Goal: Book appointment/travel/reservation

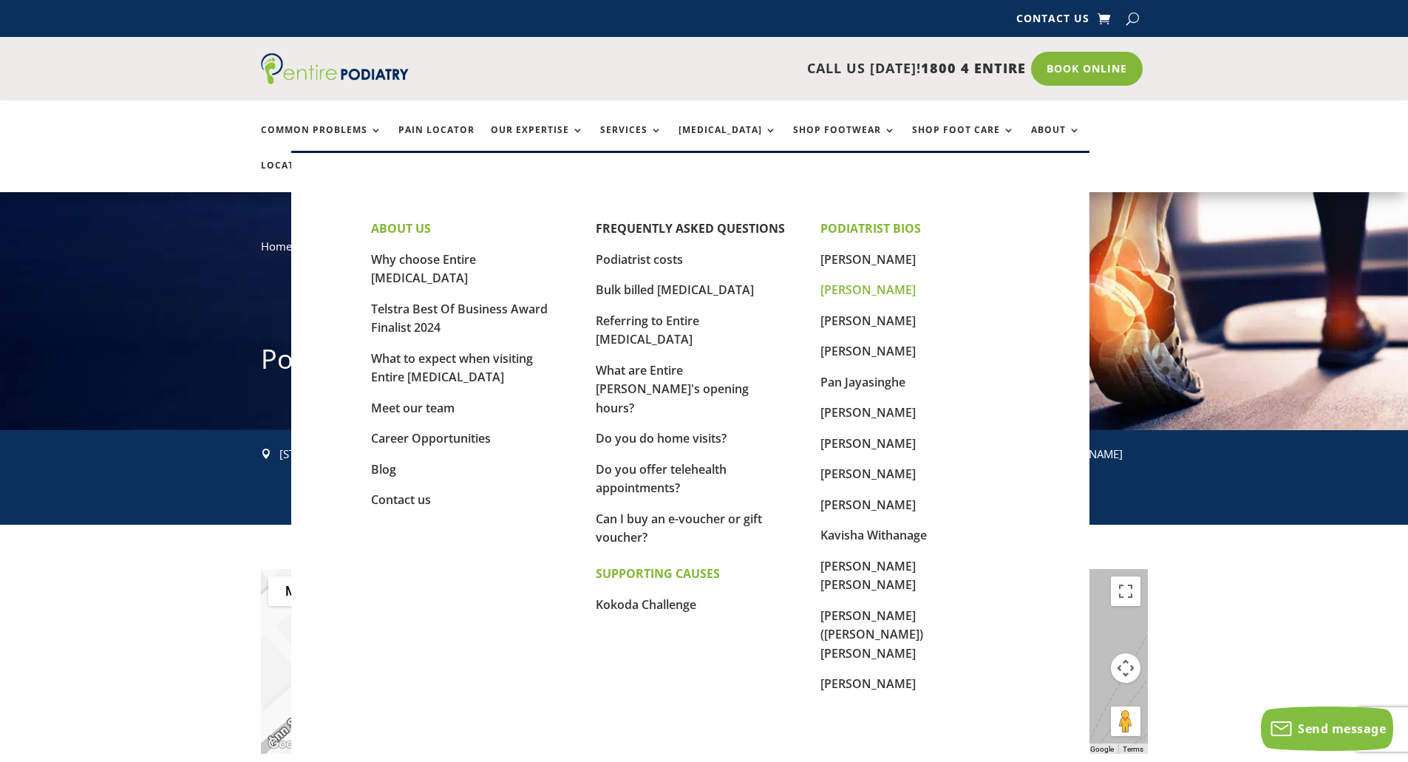
click at [840, 289] on link "[PERSON_NAME]" at bounding box center [867, 290] width 95 height 16
click at [839, 287] on link "[PERSON_NAME]" at bounding box center [867, 290] width 95 height 16
click at [850, 292] on link "[PERSON_NAME]" at bounding box center [867, 290] width 95 height 16
click at [862, 319] on link "[PERSON_NAME]" at bounding box center [867, 321] width 95 height 16
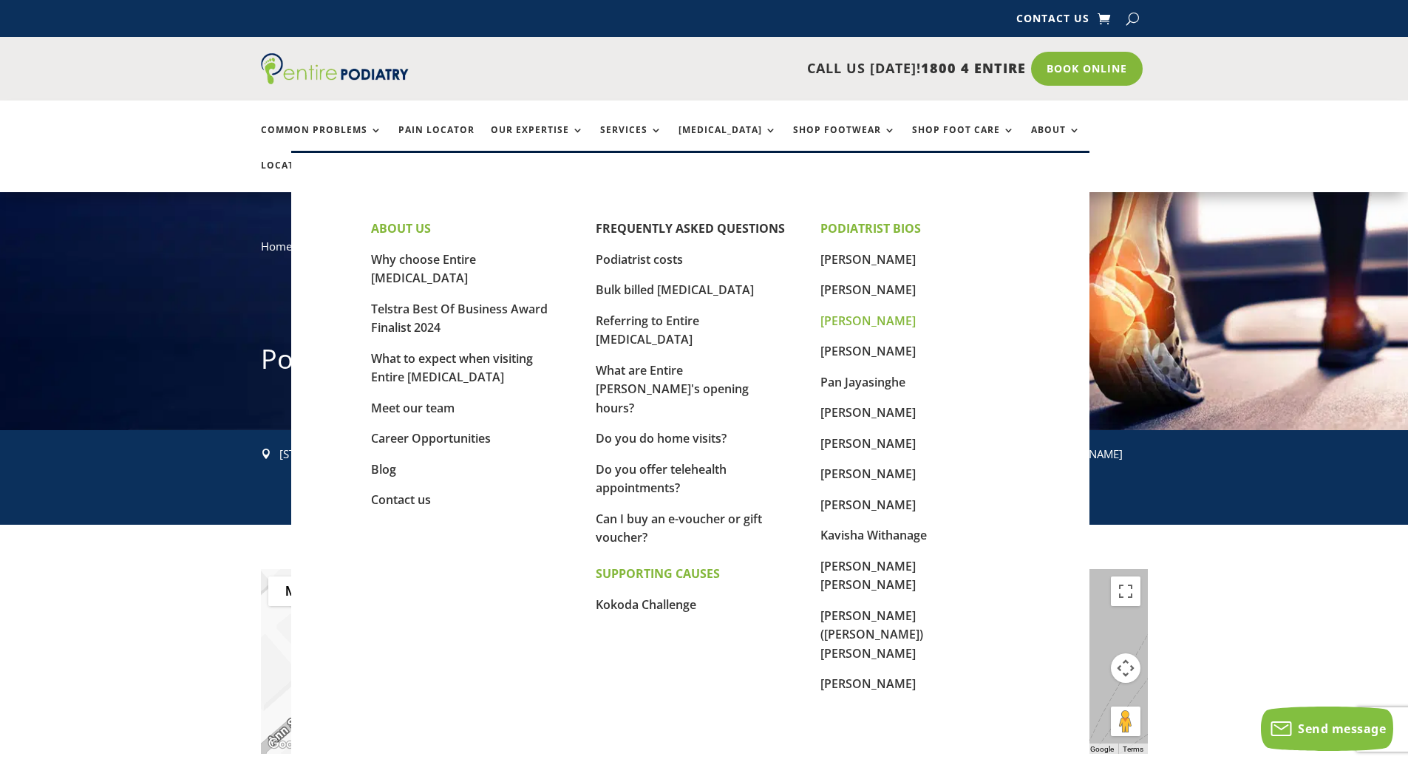
click at [862, 320] on link "[PERSON_NAME]" at bounding box center [867, 321] width 95 height 16
click at [884, 449] on link "[PERSON_NAME]" at bounding box center [867, 443] width 95 height 16
click at [860, 478] on link "[PERSON_NAME]" at bounding box center [867, 474] width 95 height 16
click at [877, 676] on link "[PERSON_NAME]" at bounding box center [867, 684] width 95 height 16
click at [1038, 127] on link "About" at bounding box center [1056, 141] width 50 height 32
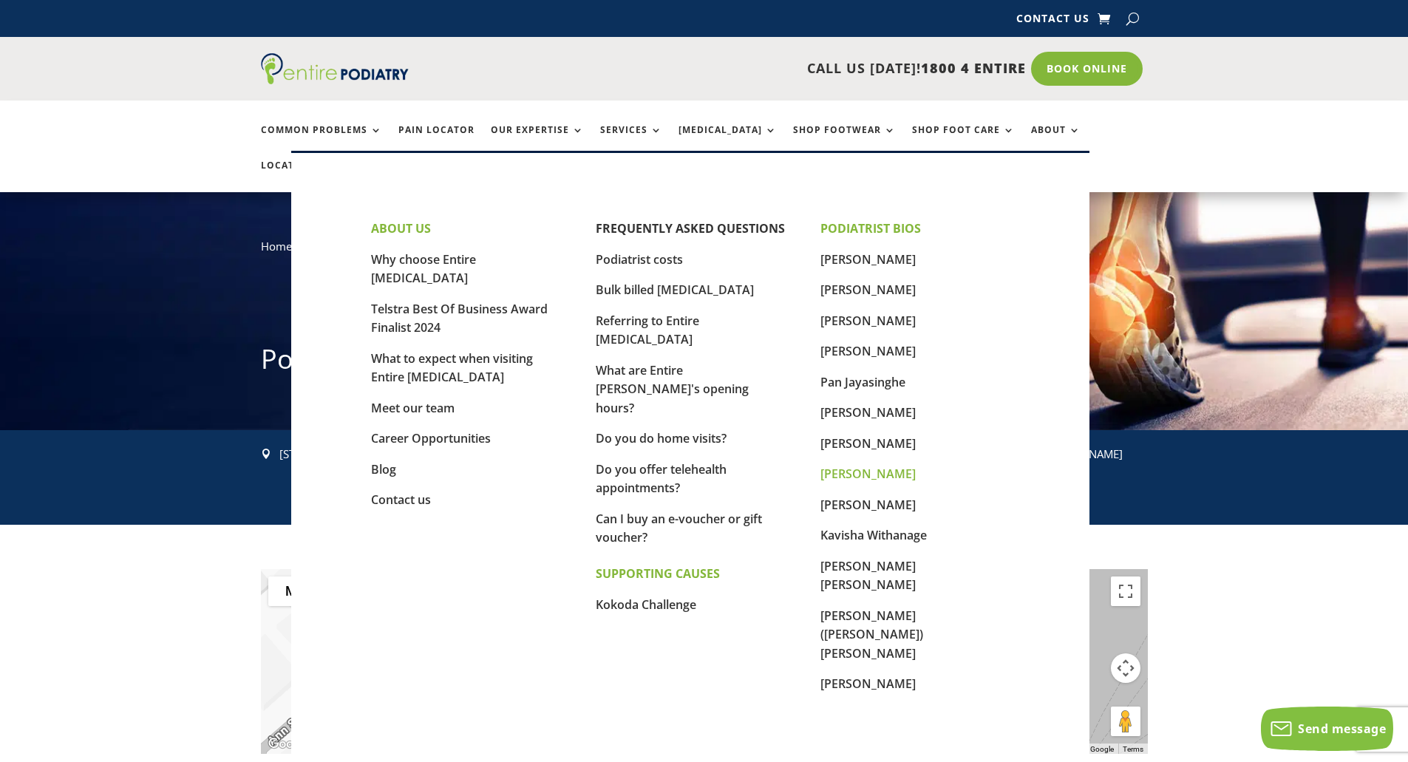
click at [851, 475] on link "[PERSON_NAME]" at bounding box center [867, 474] width 95 height 16
click at [866, 379] on link "Pan Jayasinghe" at bounding box center [862, 382] width 85 height 16
click at [855, 381] on link "Pan Jayasinghe" at bounding box center [862, 382] width 85 height 16
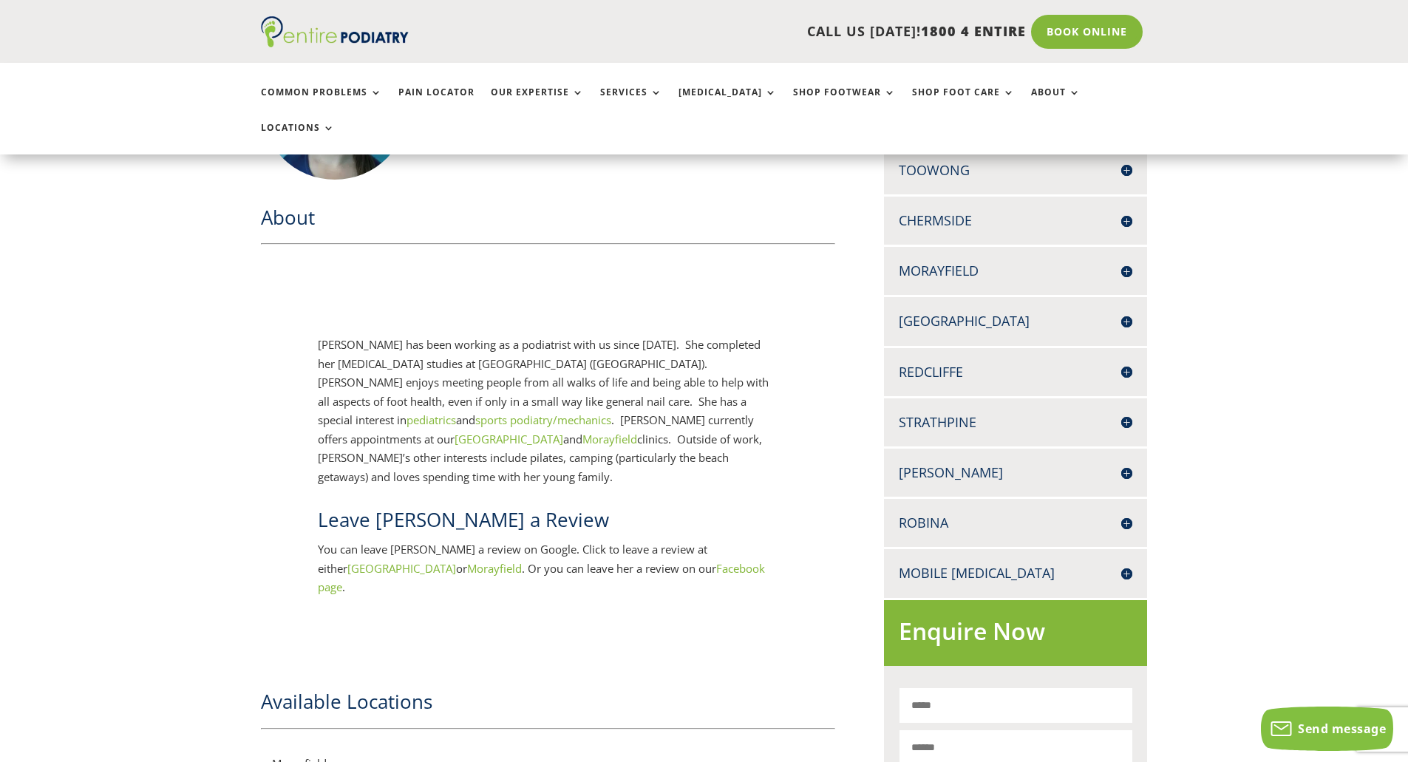
scroll to position [473, 0]
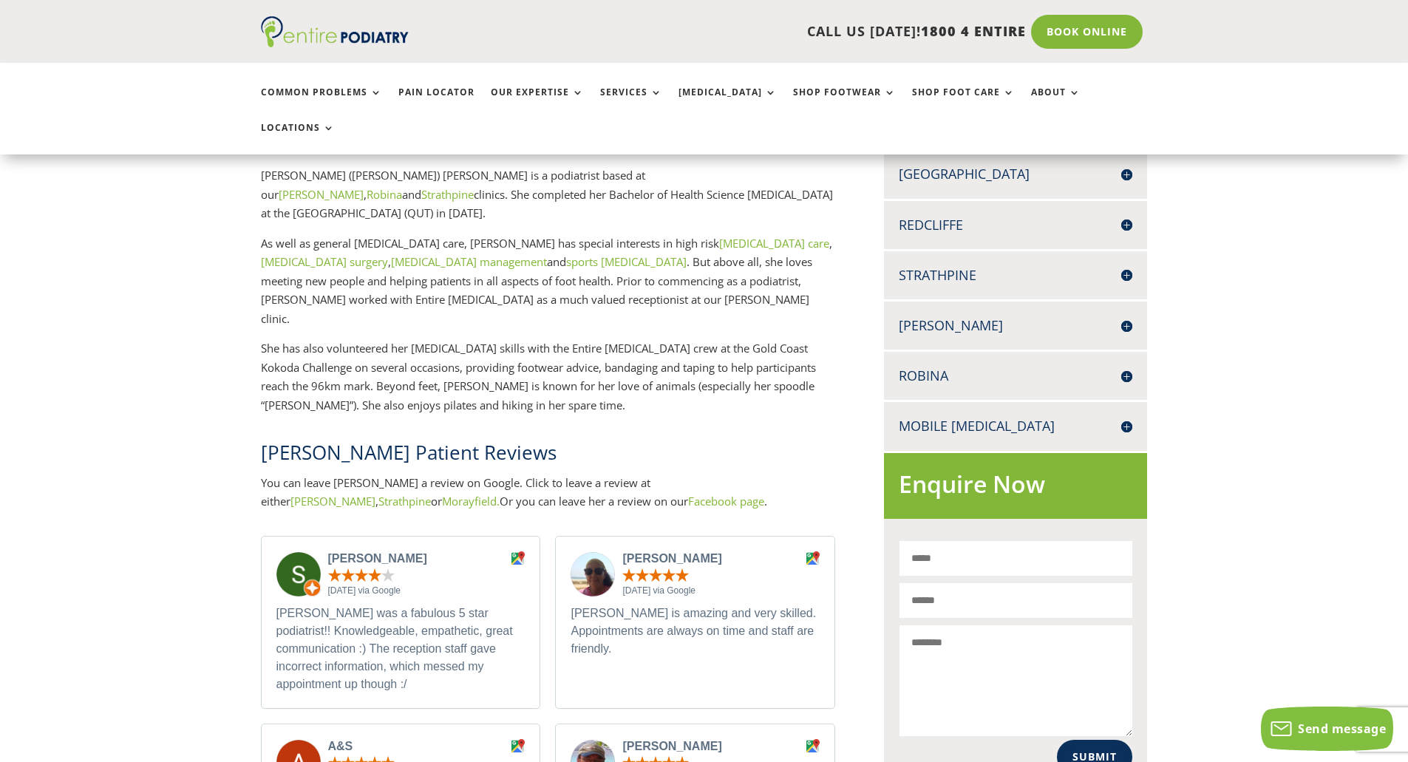
scroll to position [532, 0]
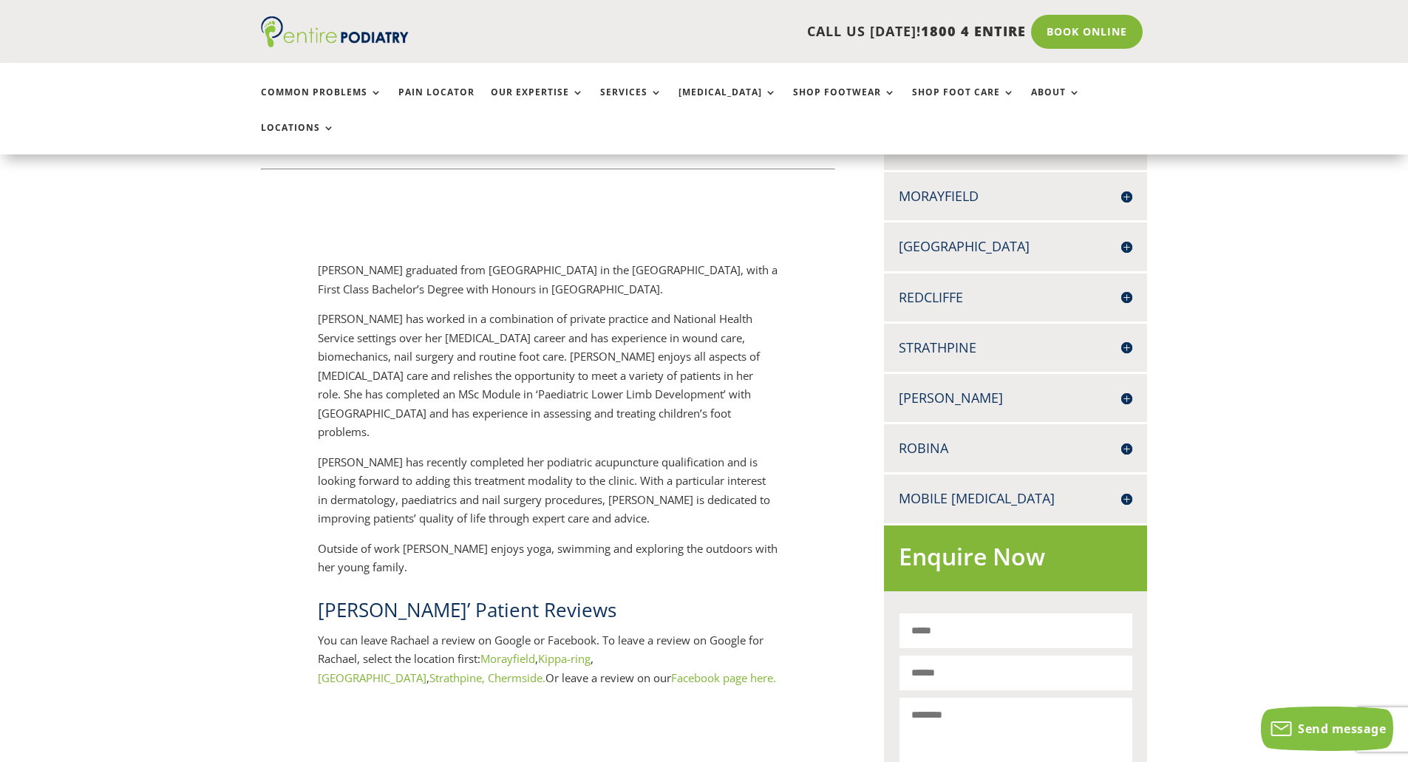
scroll to position [532, 0]
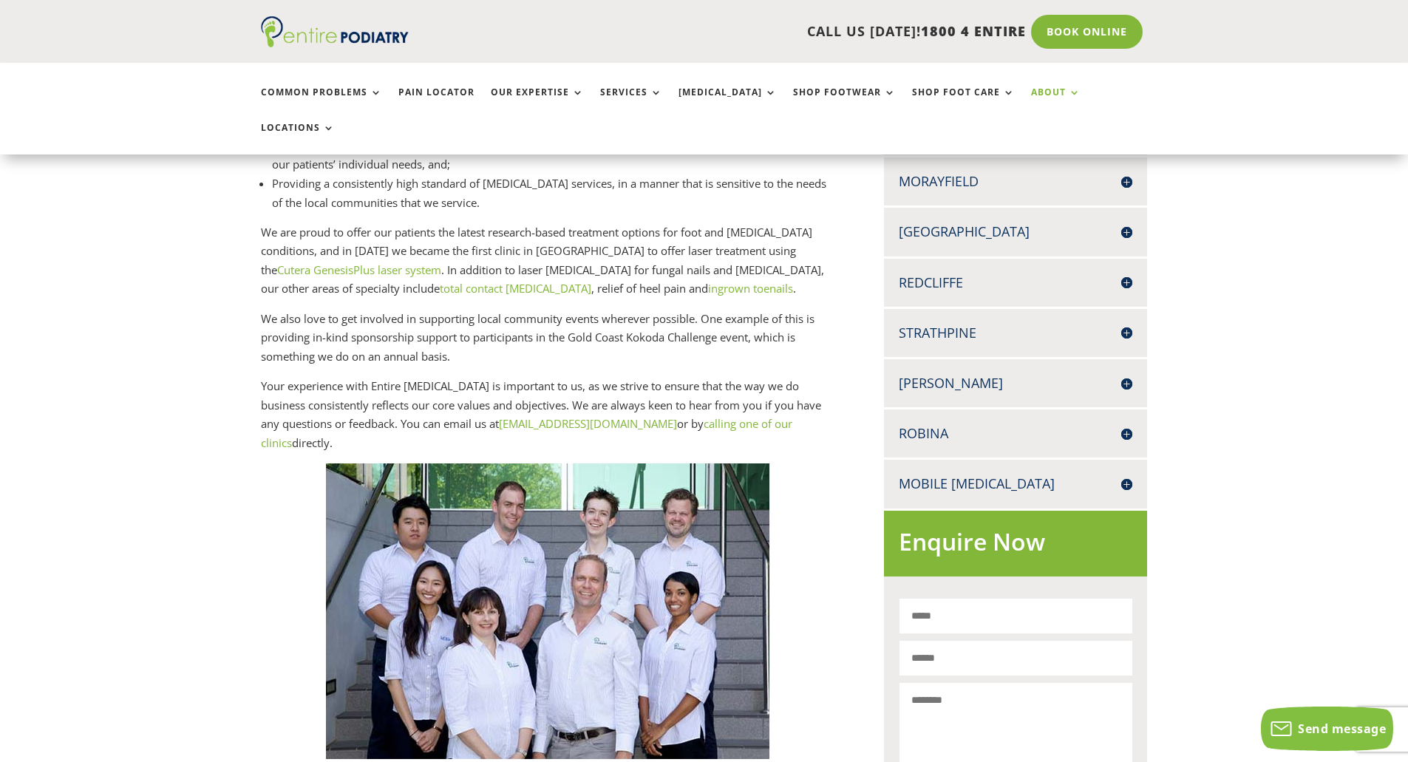
scroll to position [237, 0]
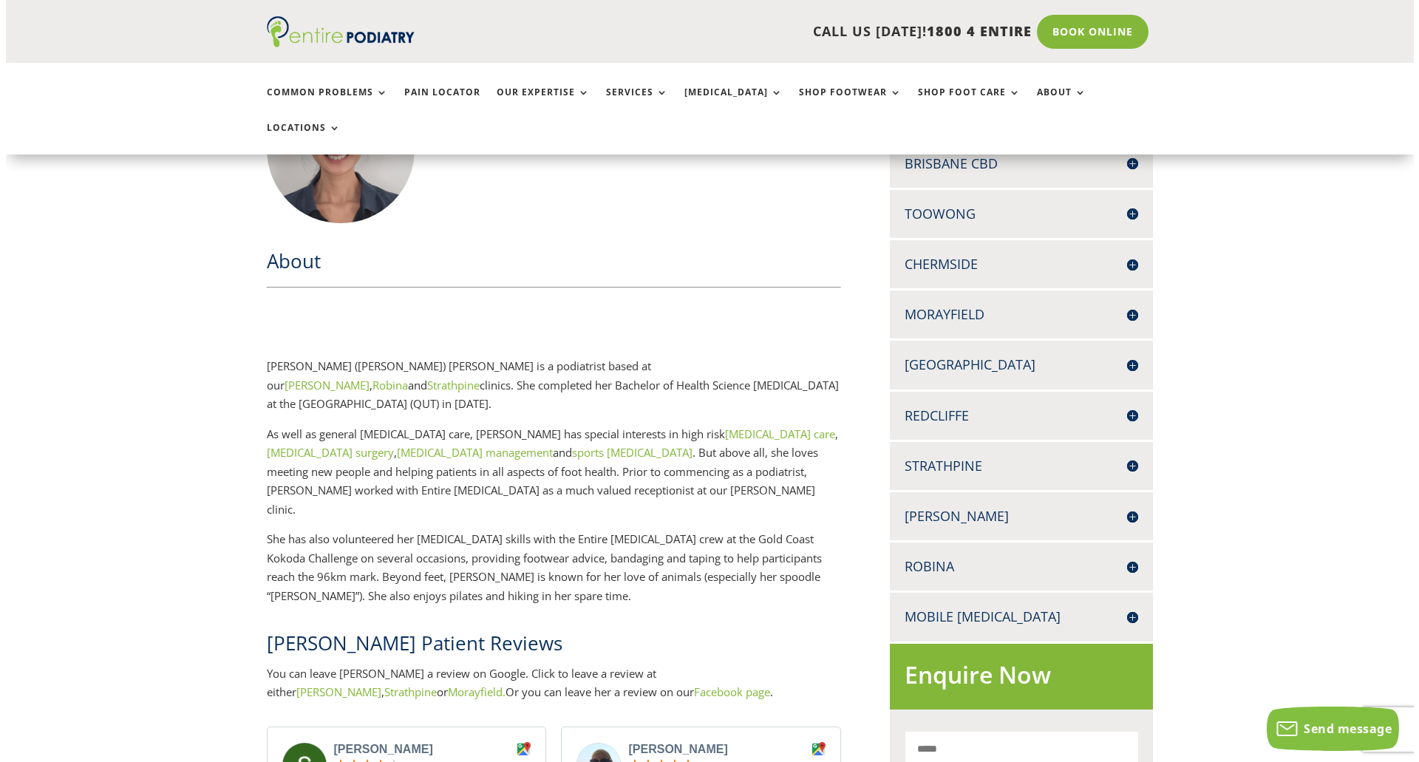
scroll to position [303, 0]
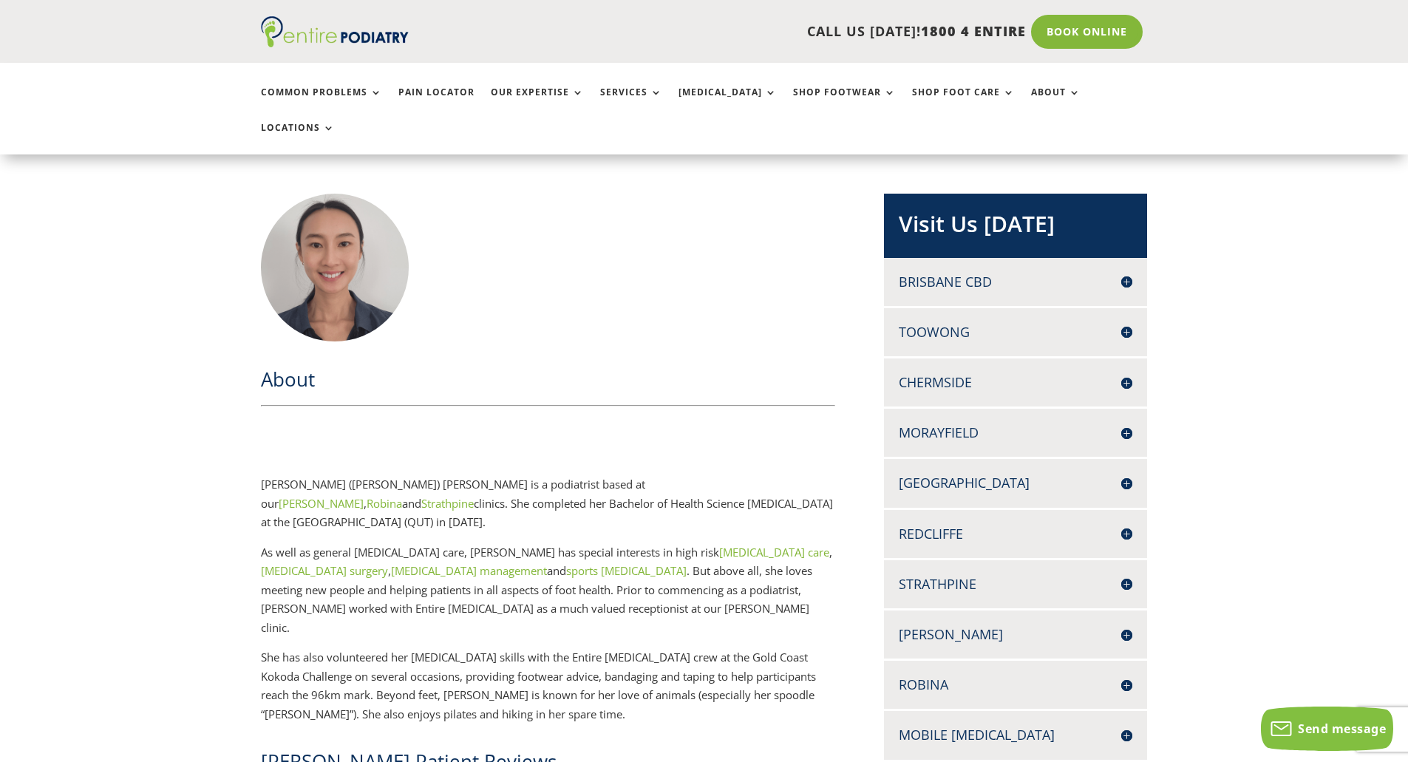
click at [977, 273] on h4 "Brisbane CBD" at bounding box center [1016, 282] width 234 height 18
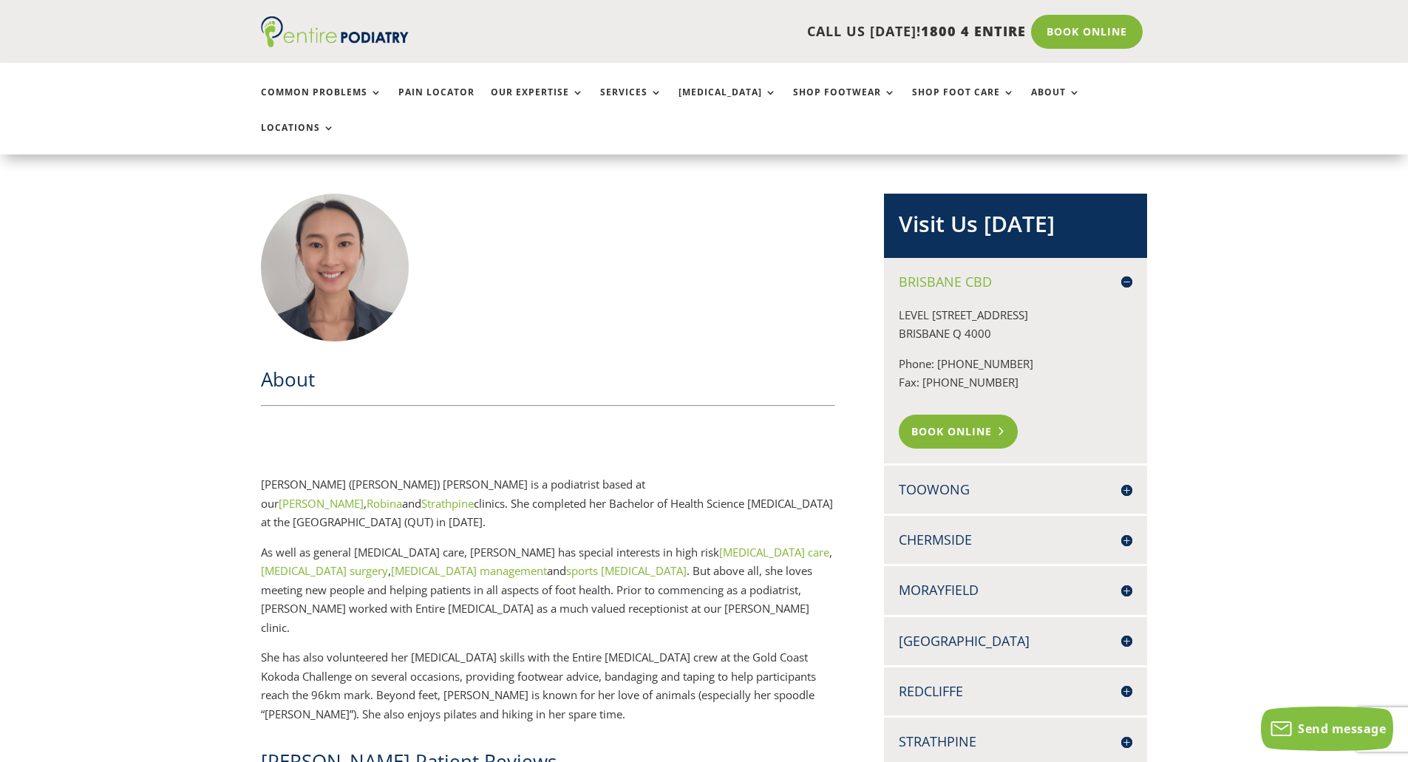
click at [953, 415] on link "Book Online" at bounding box center [958, 432] width 119 height 34
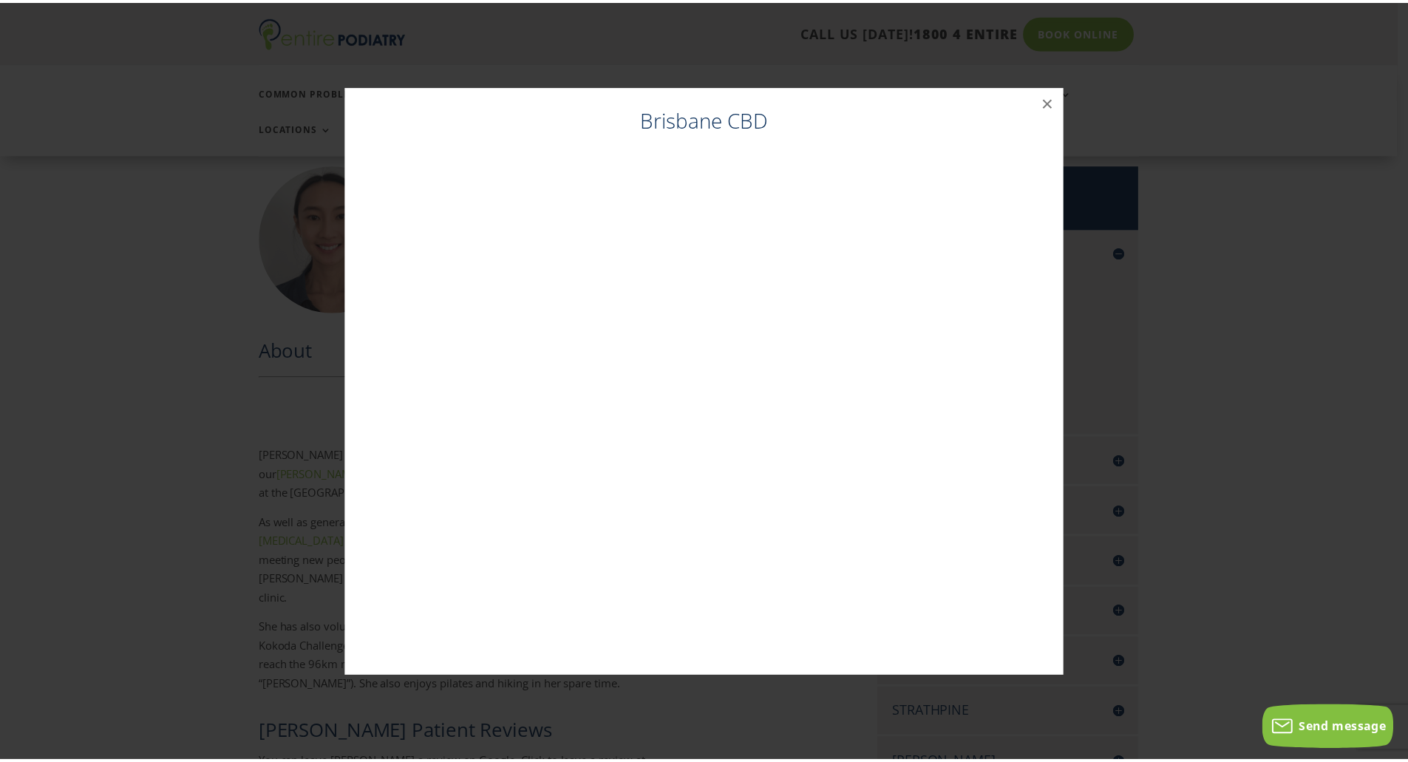
scroll to position [333, 0]
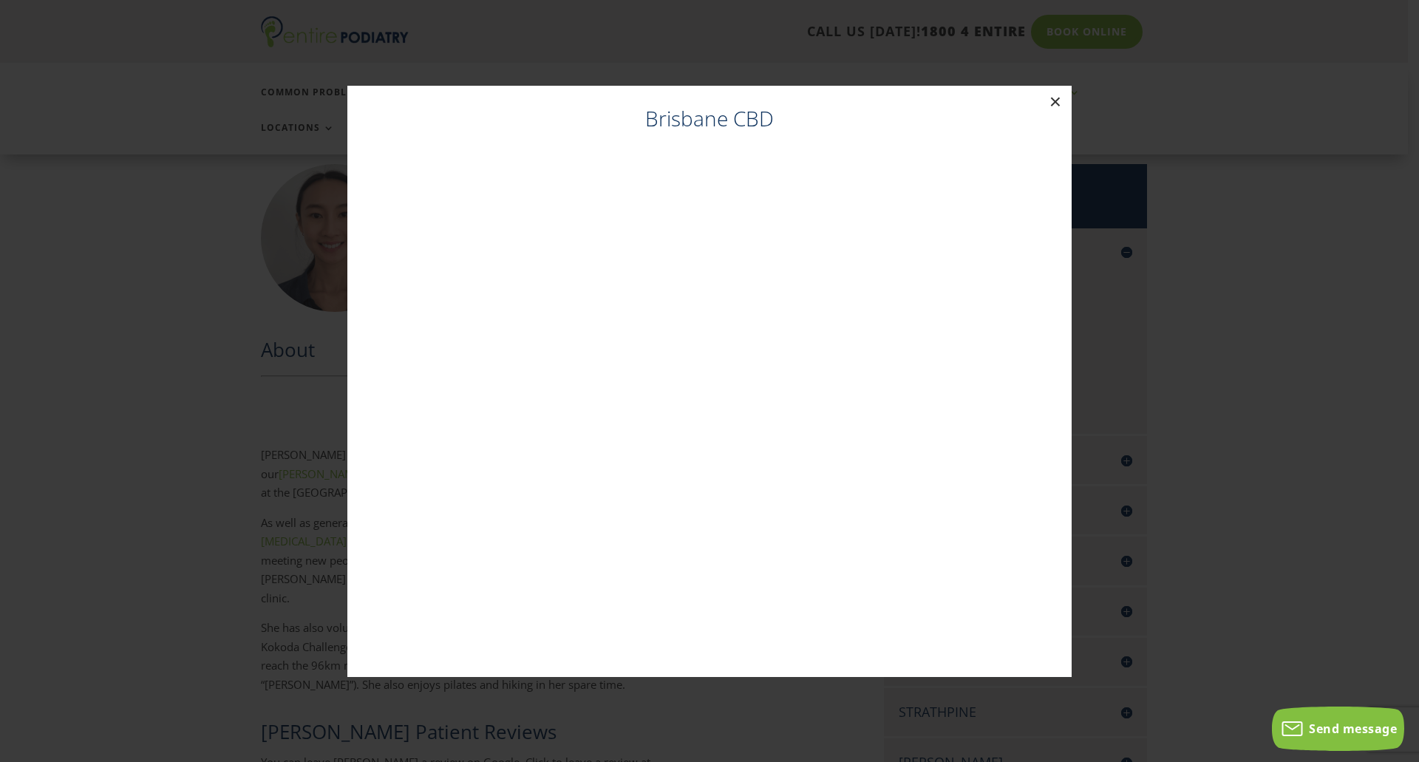
click at [1052, 97] on button "×" at bounding box center [1055, 102] width 33 height 33
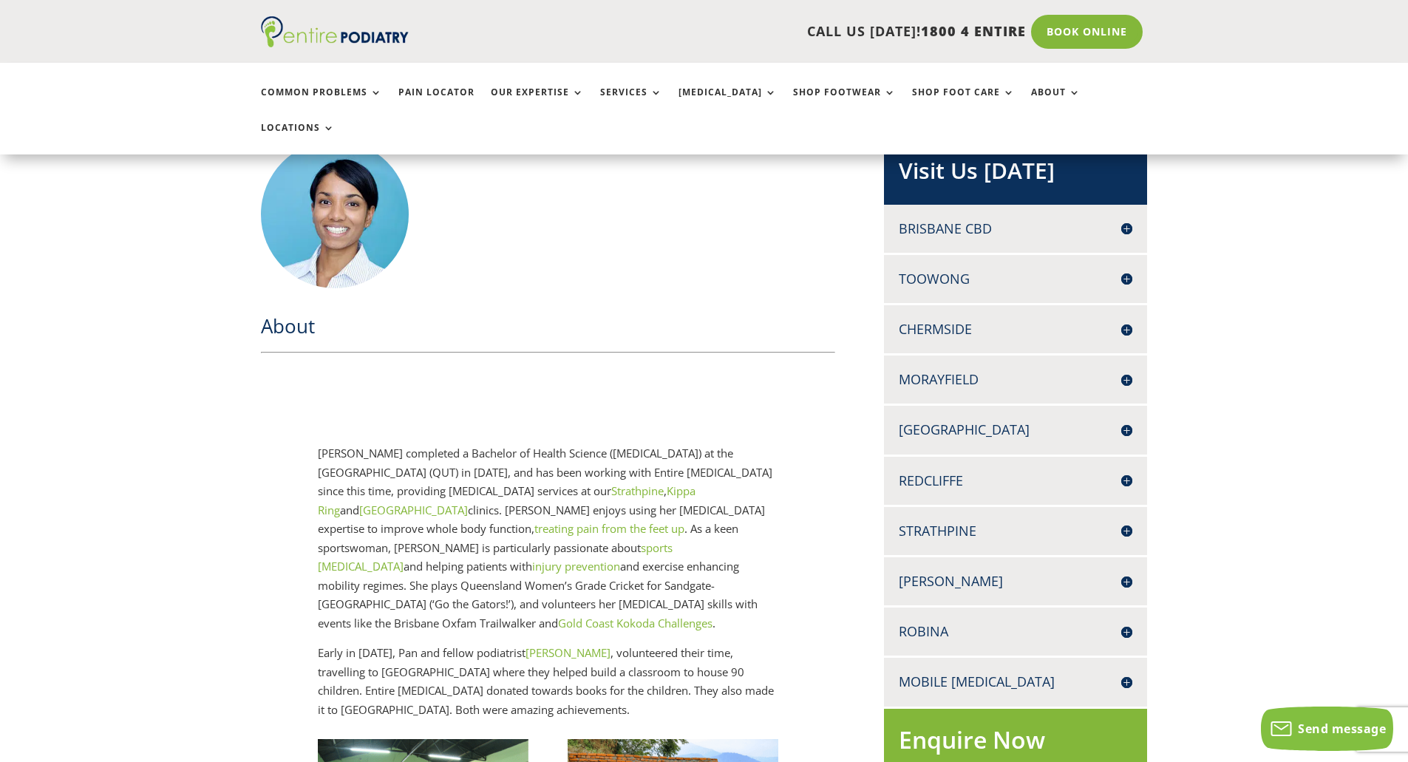
scroll to position [355, 0]
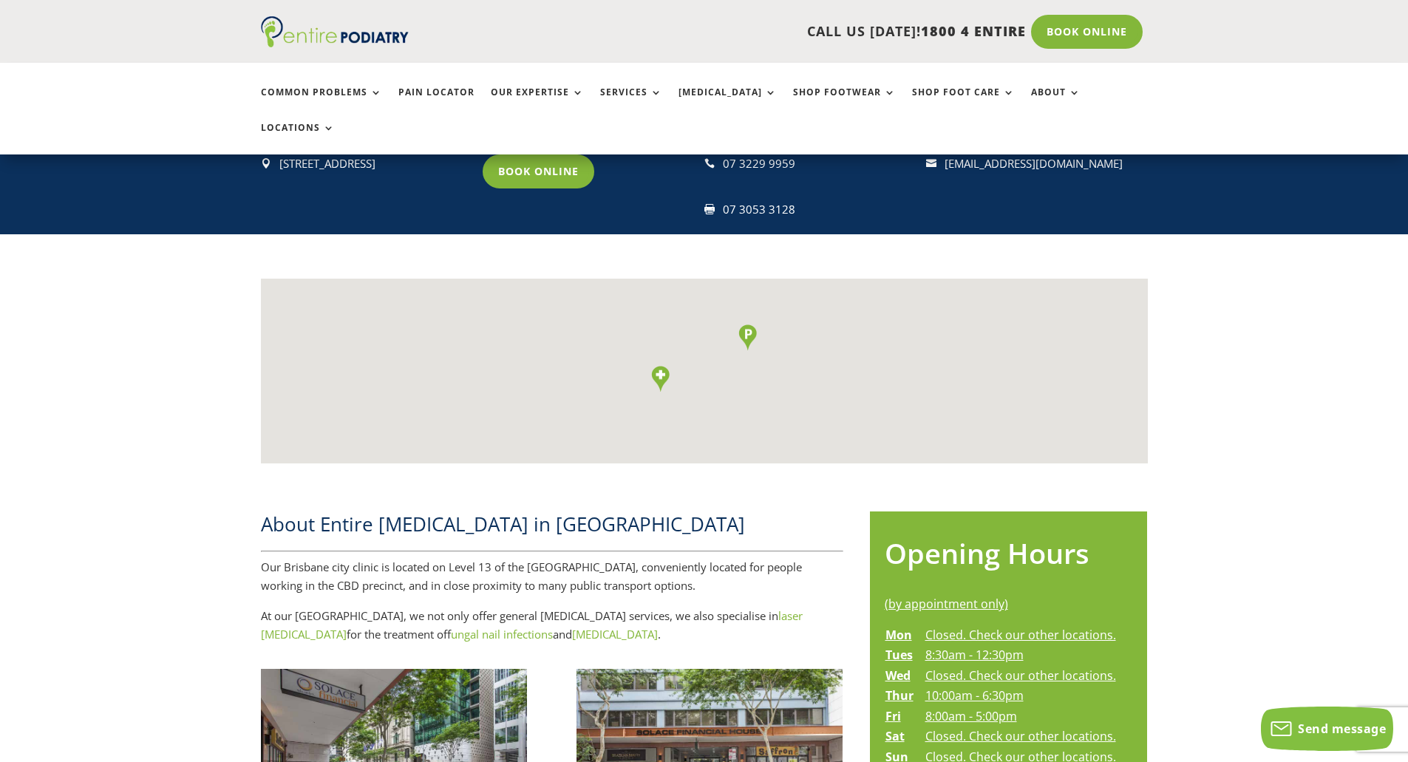
scroll to position [296, 0]
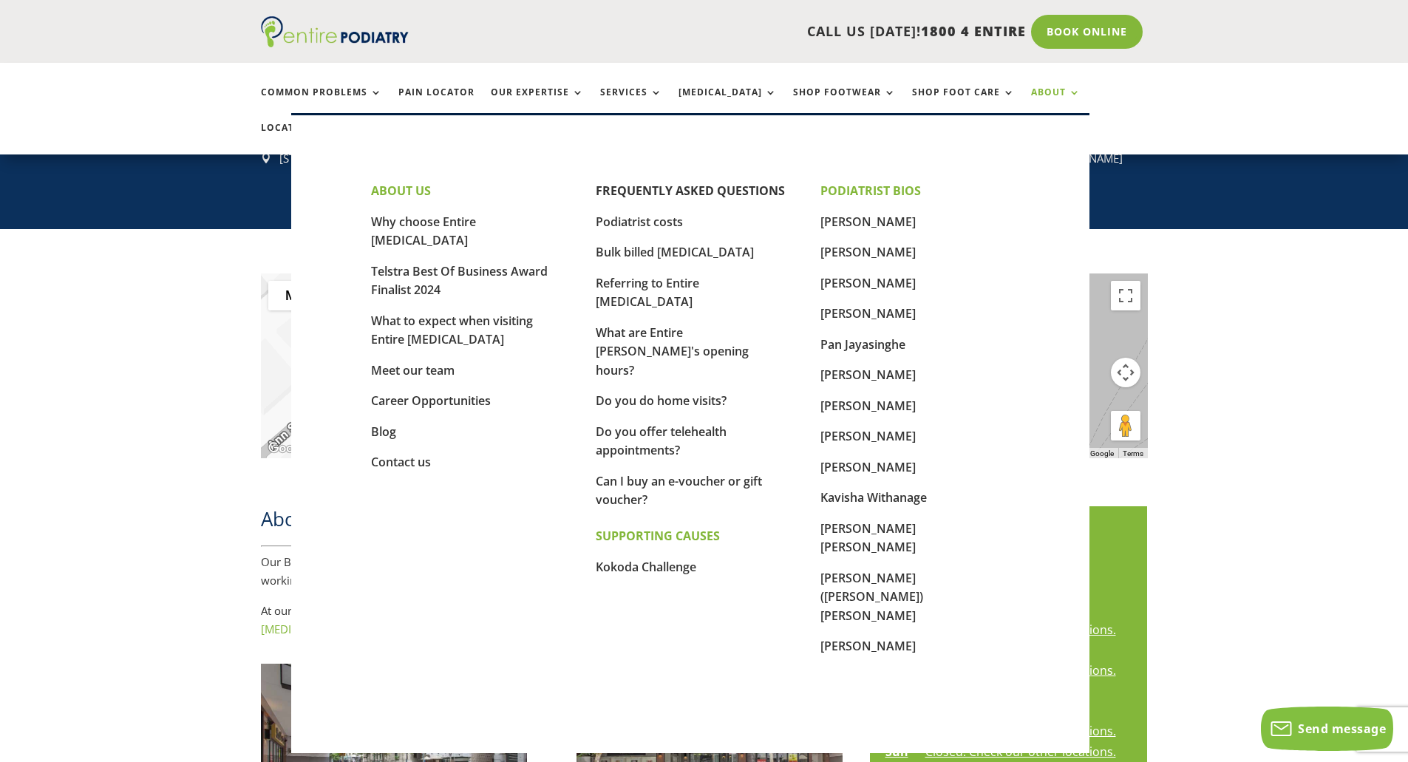
click at [1037, 89] on link "About" at bounding box center [1056, 103] width 50 height 32
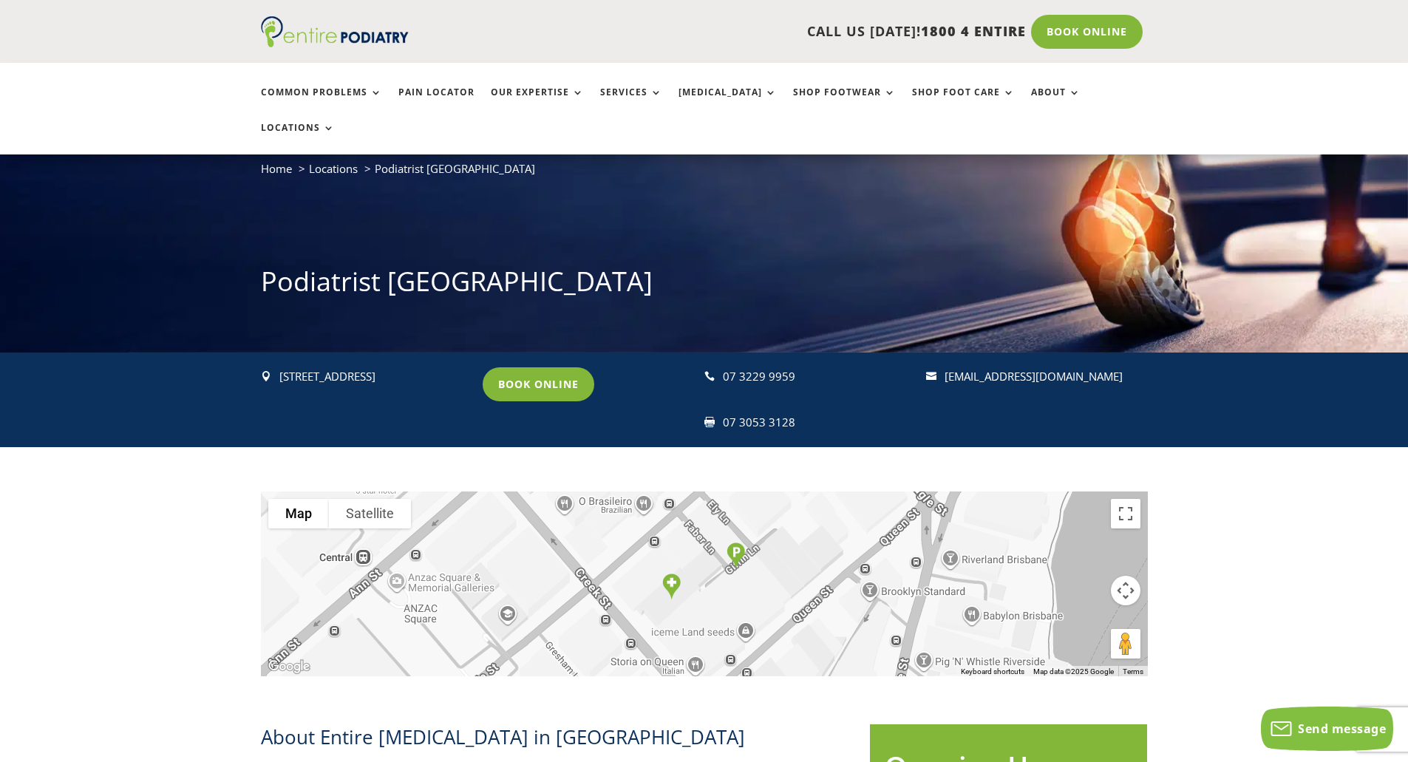
scroll to position [59, 0]
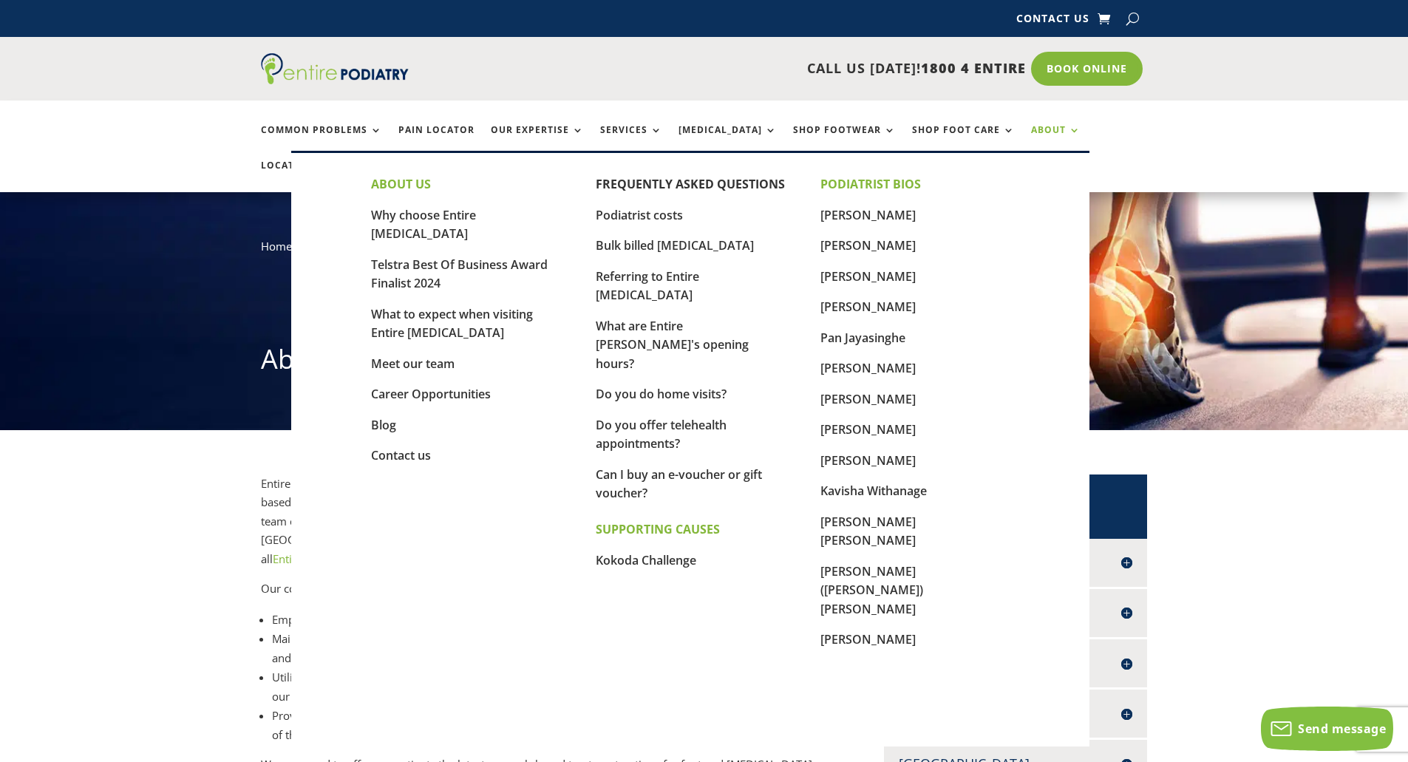
click at [1050, 126] on li "About" at bounding box center [1056, 141] width 66 height 32
click at [863, 251] on link "[PERSON_NAME]" at bounding box center [867, 245] width 95 height 16
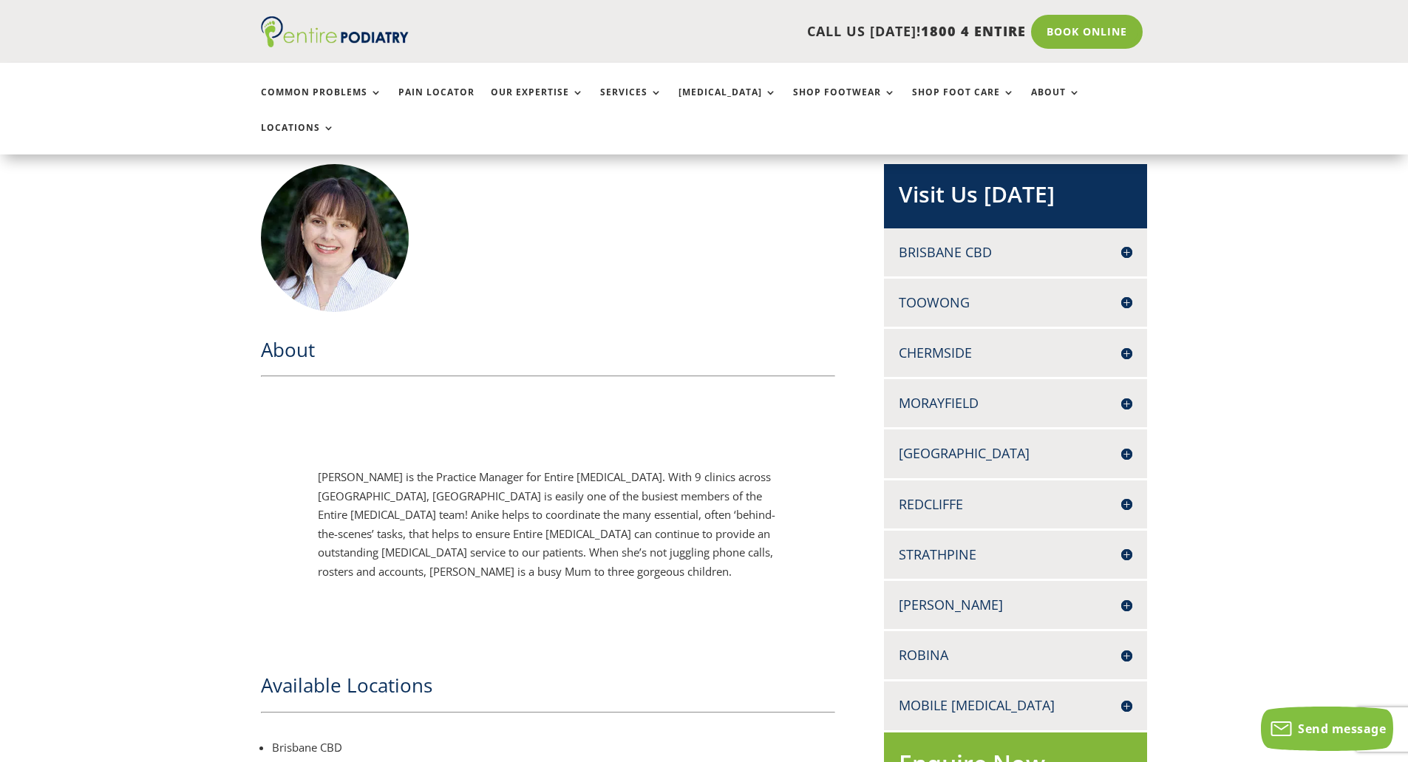
scroll to position [296, 0]
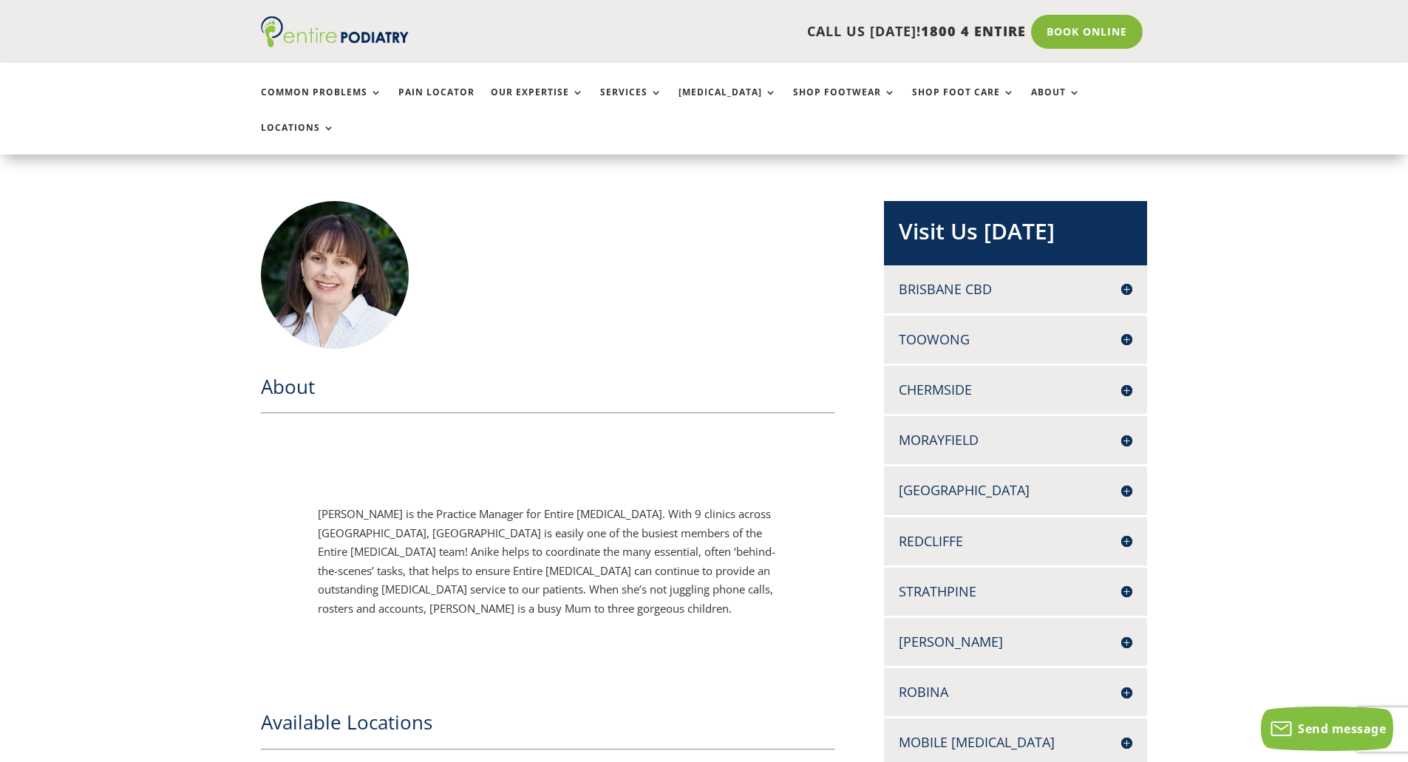
click at [990, 280] on h4 "Brisbane CBD" at bounding box center [1016, 289] width 234 height 18
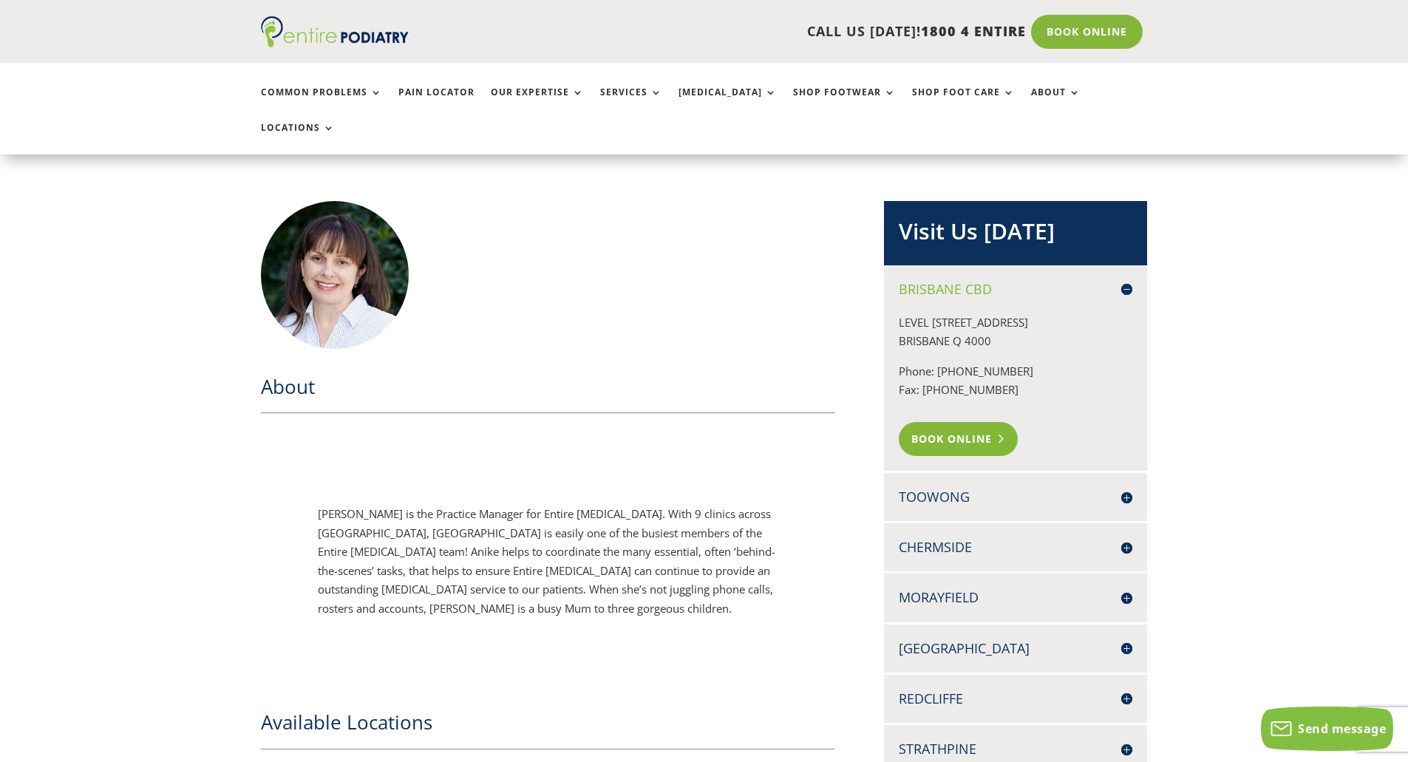
click at [959, 422] on link "Book Online" at bounding box center [958, 439] width 119 height 34
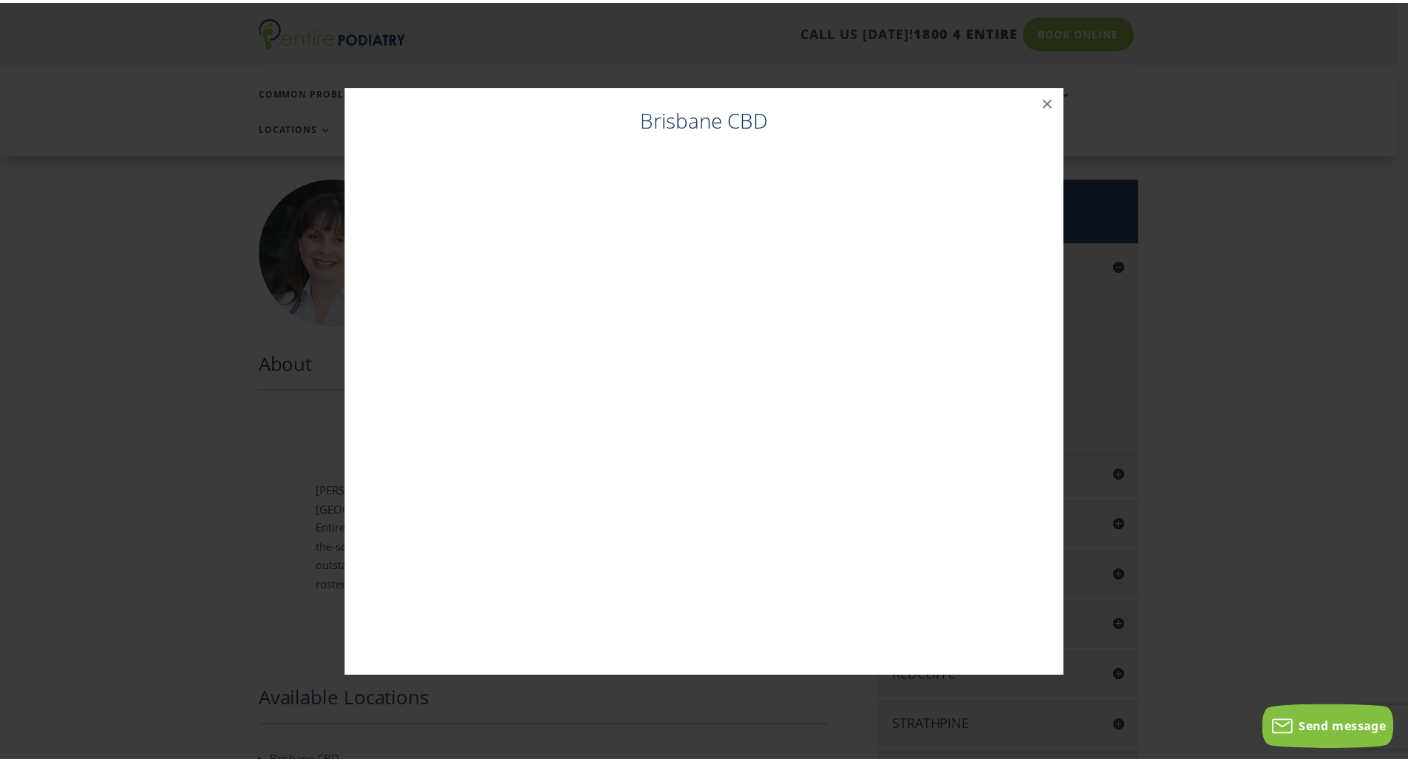
scroll to position [325, 0]
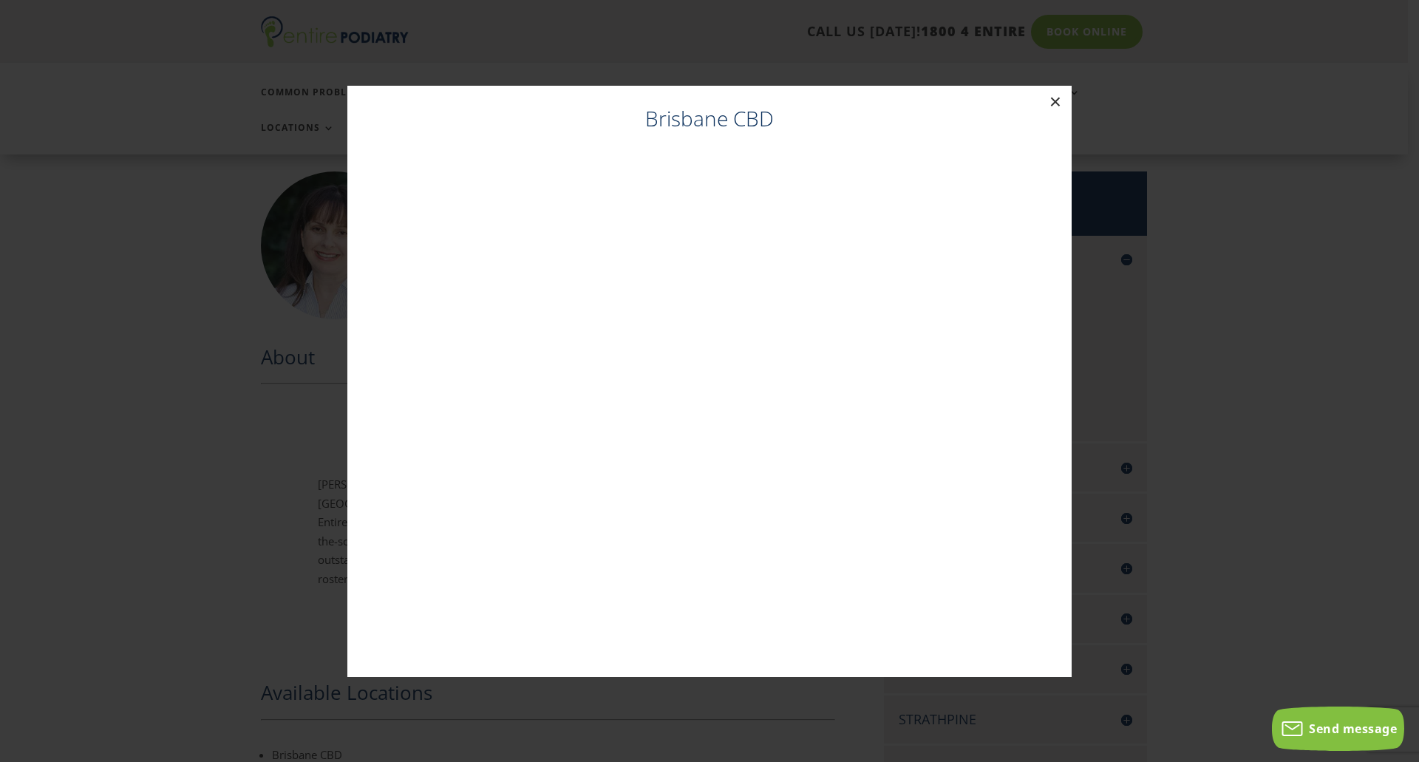
click at [1056, 98] on button "×" at bounding box center [1055, 102] width 33 height 33
